Goal: Navigation & Orientation: Find specific page/section

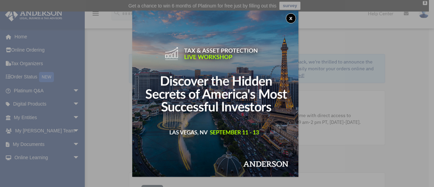
click at [291, 18] on button "x" at bounding box center [291, 18] width 10 height 10
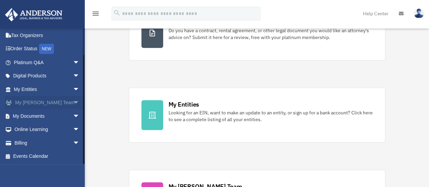
scroll to position [237, 0]
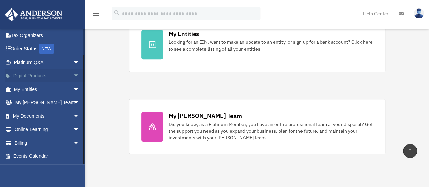
click at [35, 76] on link "Digital Products arrow_drop_down" at bounding box center [47, 76] width 85 height 14
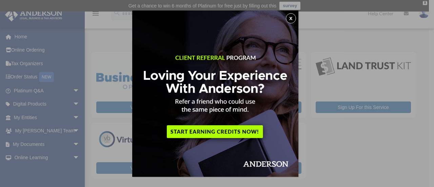
click at [292, 17] on button "x" at bounding box center [291, 18] width 10 height 10
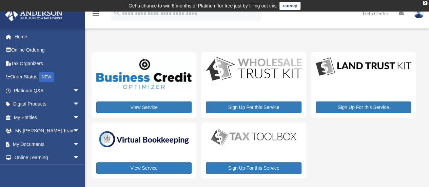
scroll to position [34, 0]
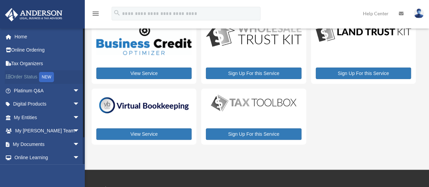
click at [48, 74] on div "NEW" at bounding box center [46, 77] width 15 height 10
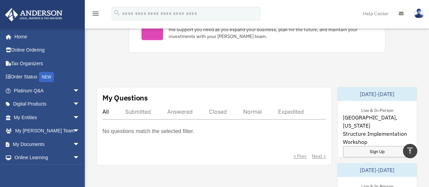
scroll to position [339, 0]
